Goal: Information Seeking & Learning: Find specific fact

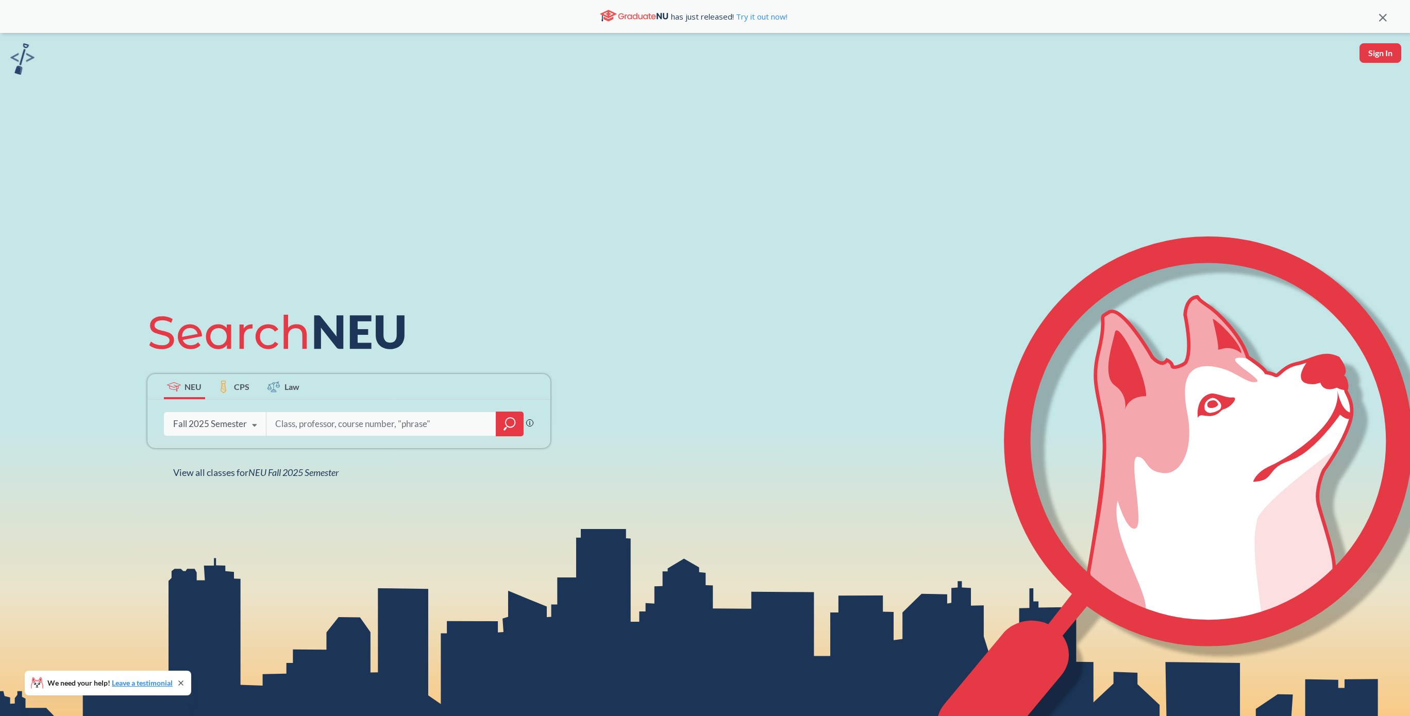
click at [292, 423] on input "search" at bounding box center [381, 424] width 214 height 22
type input "3209"
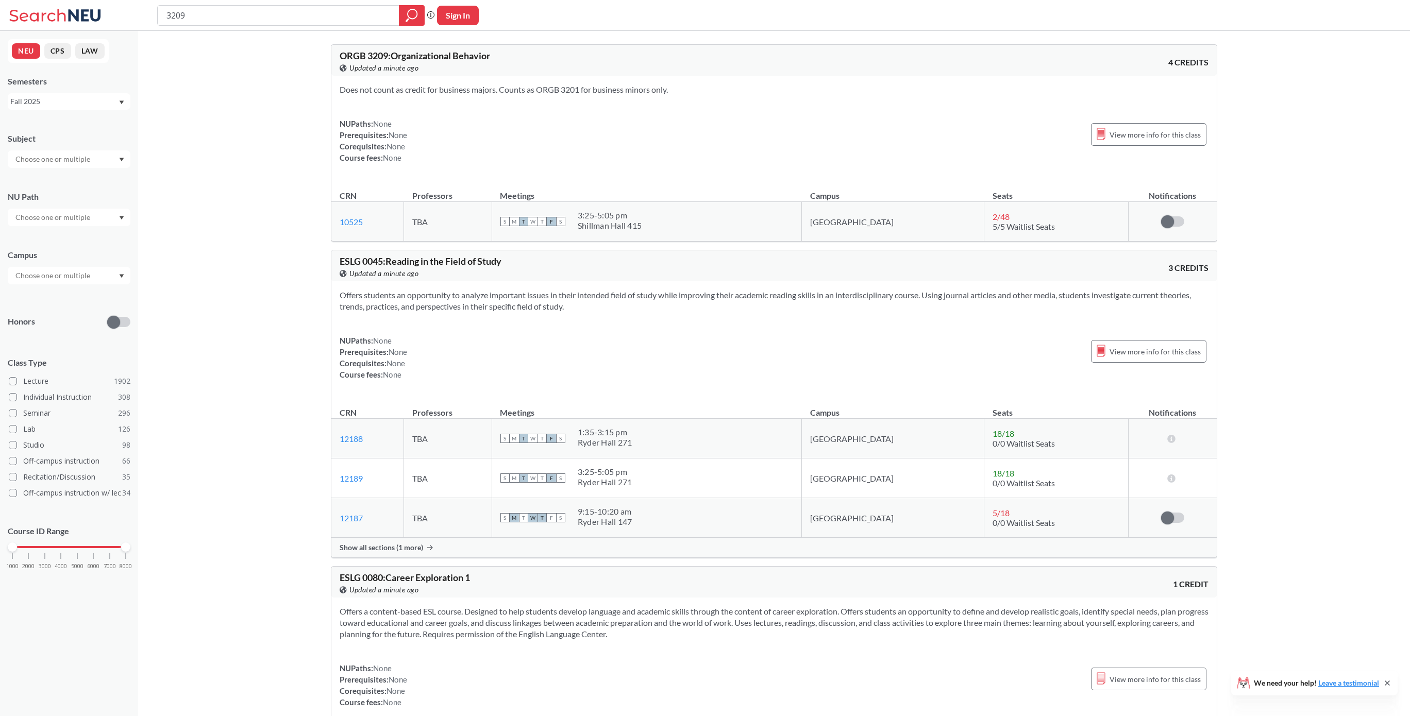
click at [266, 13] on input "3209" at bounding box center [278, 16] width 226 height 18
type input "1209"
